Goal: Find specific page/section: Find specific page/section

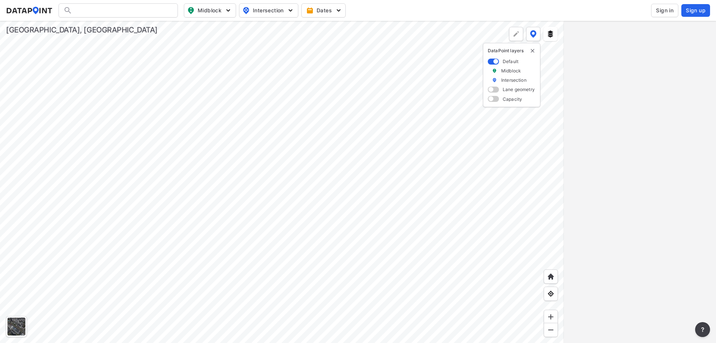
click at [659, 16] on button "Sign in" at bounding box center [664, 10] width 27 height 13
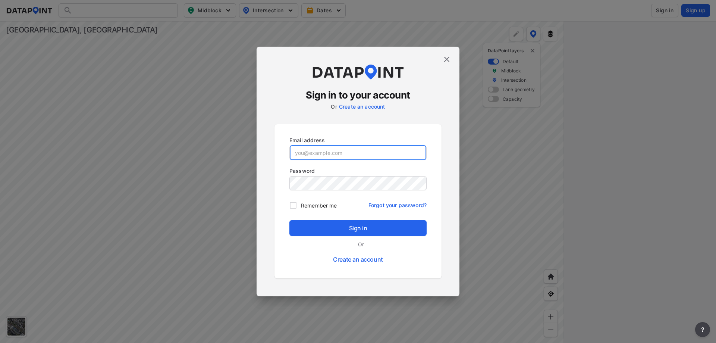
click at [409, 152] on input "email" at bounding box center [358, 152] width 136 height 15
type input "[EMAIL_ADDRESS][DOMAIN_NAME]"
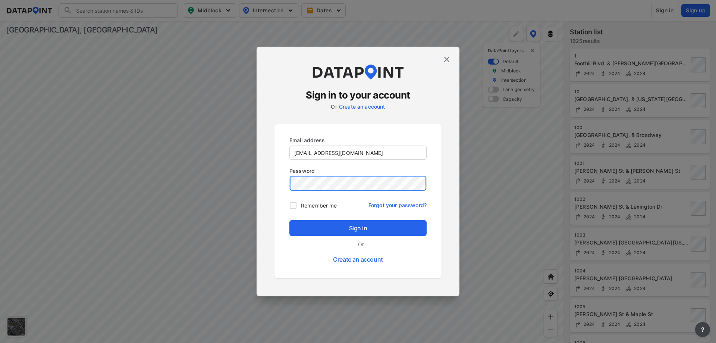
click at [289, 220] on button "Sign in" at bounding box center [357, 228] width 137 height 16
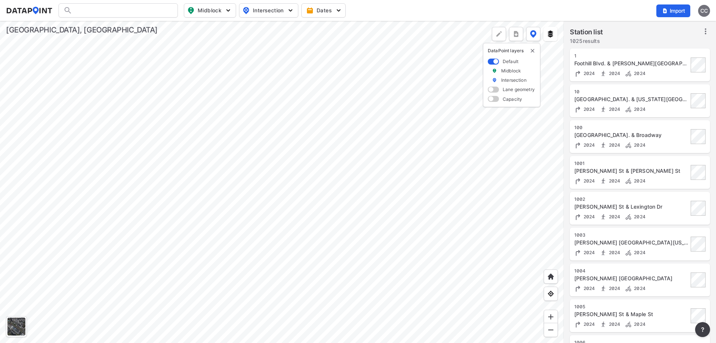
click at [362, 243] on div at bounding box center [282, 182] width 564 height 322
click at [351, 215] on div at bounding box center [282, 182] width 564 height 322
click at [356, 203] on div at bounding box center [282, 182] width 564 height 322
click at [268, 90] on div at bounding box center [282, 182] width 564 height 322
click at [457, 140] on div at bounding box center [282, 182] width 564 height 322
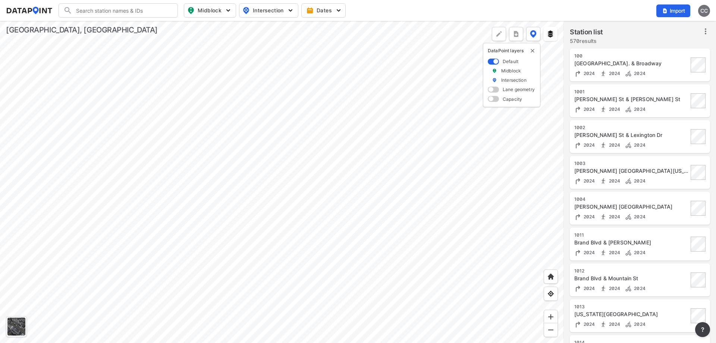
click at [408, 226] on div at bounding box center [282, 182] width 564 height 322
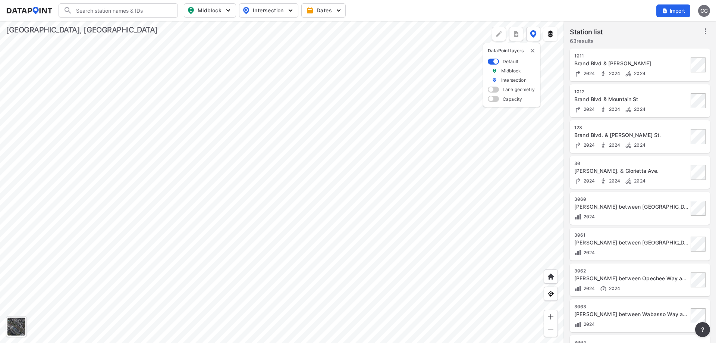
click at [393, 136] on div at bounding box center [282, 182] width 564 height 322
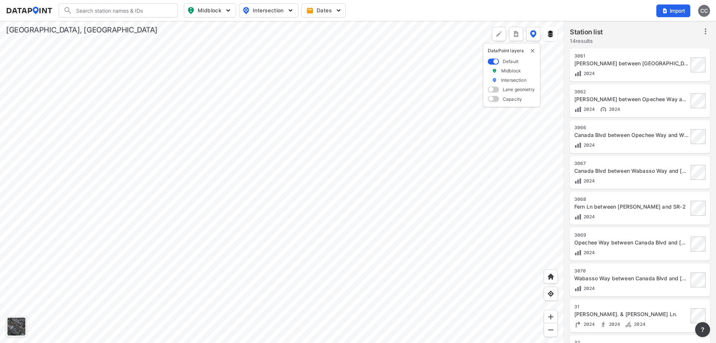
click at [375, 254] on div at bounding box center [282, 182] width 564 height 322
click at [388, 234] on div at bounding box center [282, 182] width 564 height 322
click at [393, 234] on div at bounding box center [282, 182] width 564 height 322
click at [414, 117] on div at bounding box center [282, 182] width 564 height 322
click at [389, 236] on div at bounding box center [282, 182] width 564 height 322
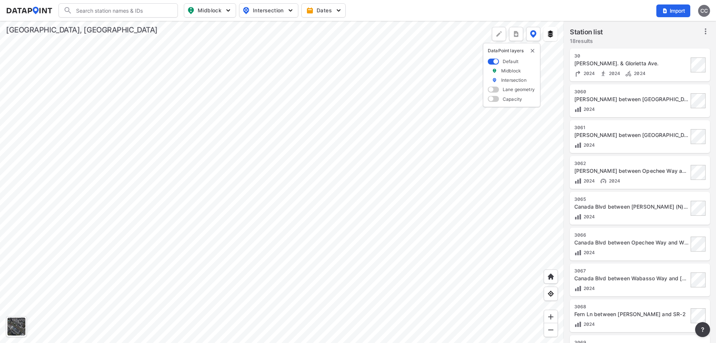
click at [416, 142] on div at bounding box center [282, 182] width 564 height 322
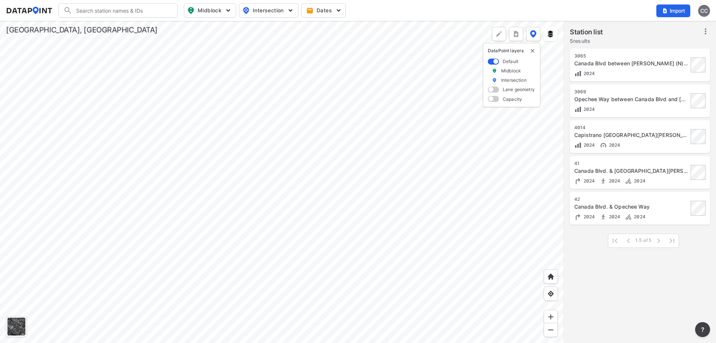
click at [367, 254] on div at bounding box center [282, 182] width 564 height 322
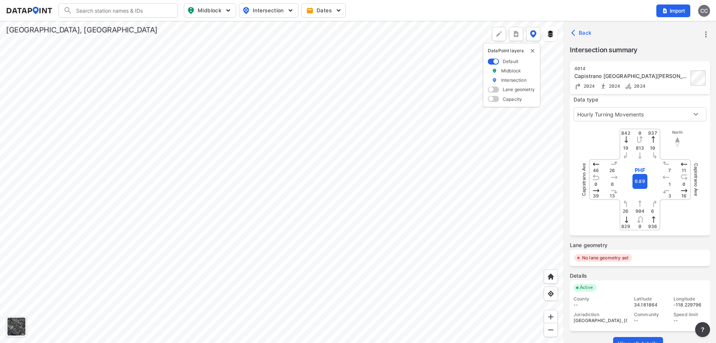
scroll to position [66, 0]
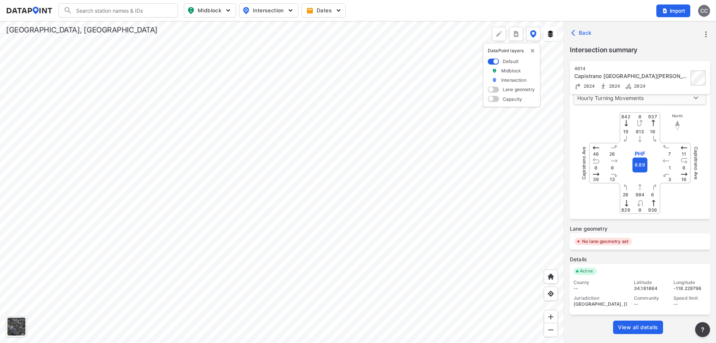
click at [672, 103] on body "Search Please enter a search term. Midblock Intersection Dates Import CC Import…" at bounding box center [358, 171] width 716 height 343
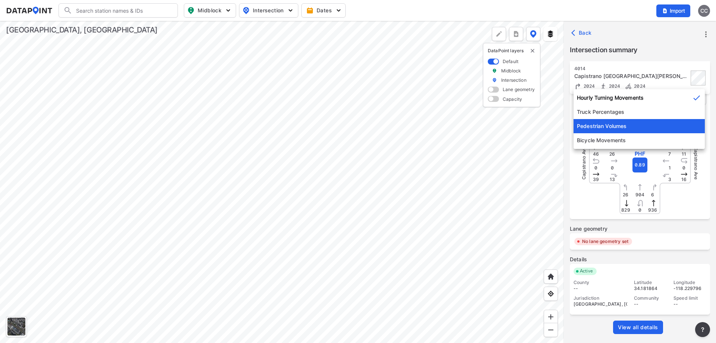
click at [632, 121] on li "Pedestrian Volumes" at bounding box center [638, 126] width 131 height 14
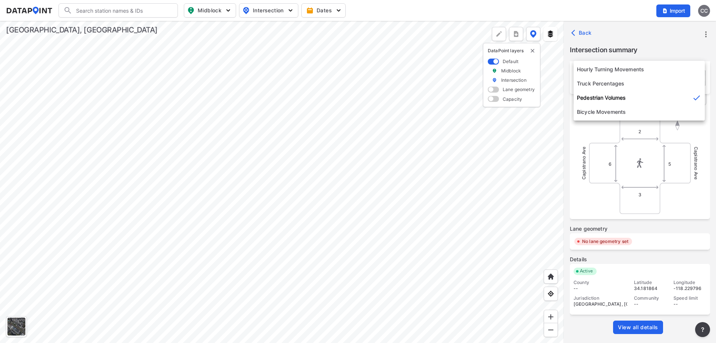
click at [643, 97] on body "Search Please enter a search term. Midblock Intersection Dates Import CC Import…" at bounding box center [358, 171] width 716 height 343
click at [634, 75] on li "Hourly Turning Movements" at bounding box center [638, 69] width 131 height 14
type input "0"
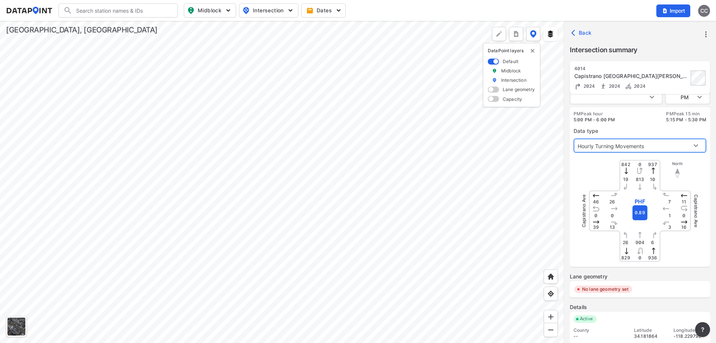
scroll to position [0, 0]
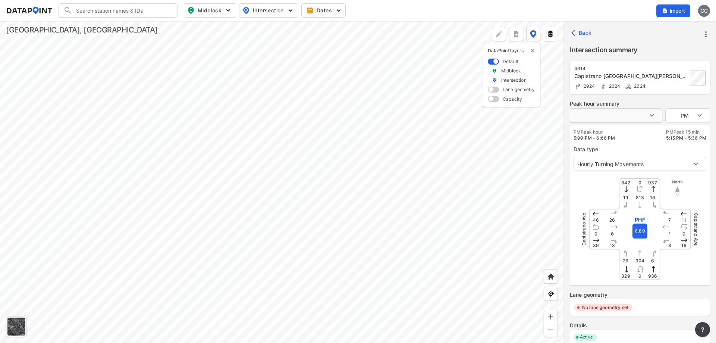
click at [622, 117] on body "Search Please enter a search term. Midblock Intersection Dates Import CC Import…" at bounding box center [358, 171] width 716 height 343
click at [656, 149] on div at bounding box center [358, 171] width 716 height 343
click at [329, 222] on div at bounding box center [282, 182] width 564 height 322
click at [416, 158] on div at bounding box center [282, 182] width 564 height 322
